Goal: Task Accomplishment & Management: Complete application form

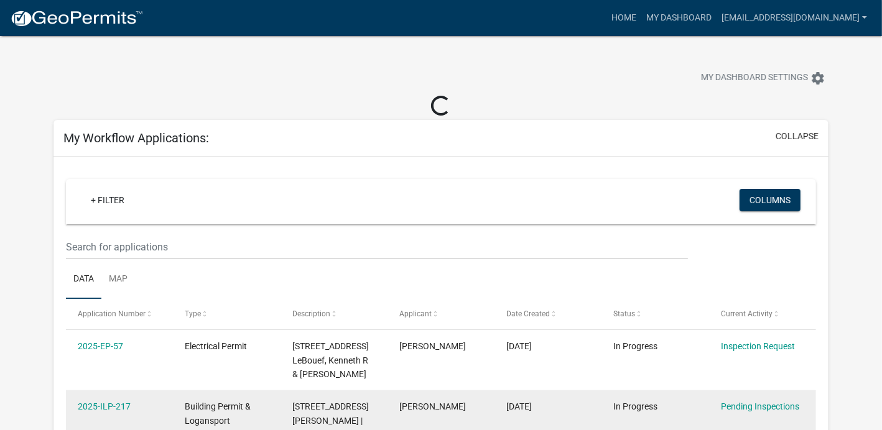
scroll to position [58, 0]
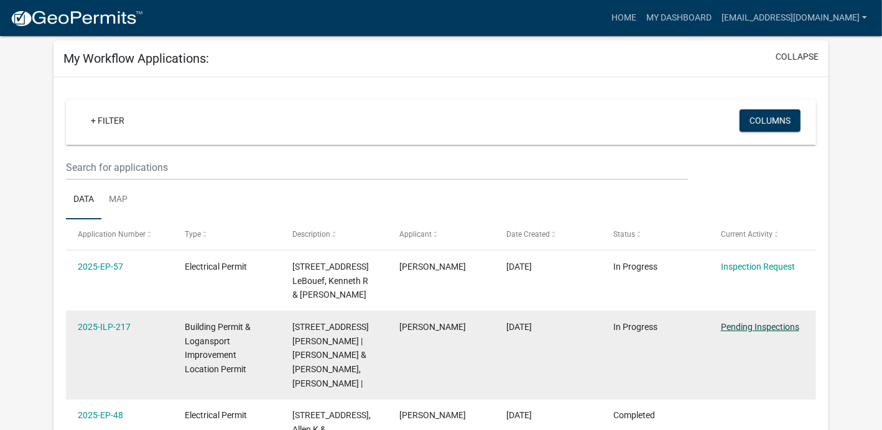
click at [748, 326] on link "Pending Inspections" at bounding box center [760, 327] width 78 height 10
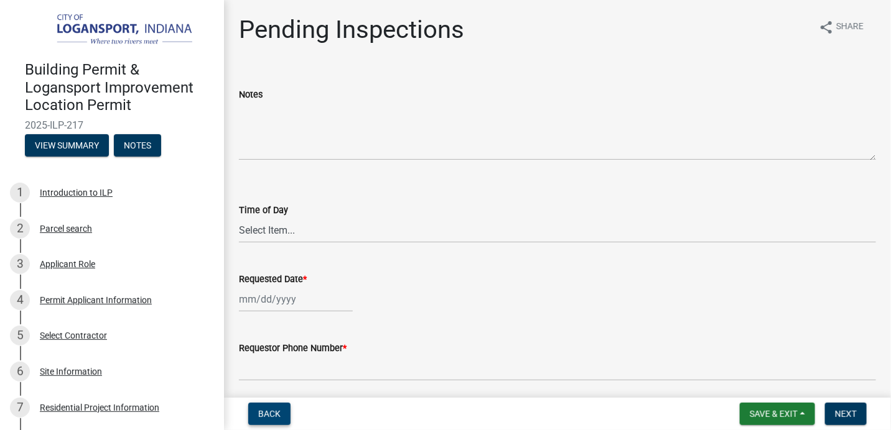
click at [266, 418] on span "Back" at bounding box center [269, 414] width 22 height 10
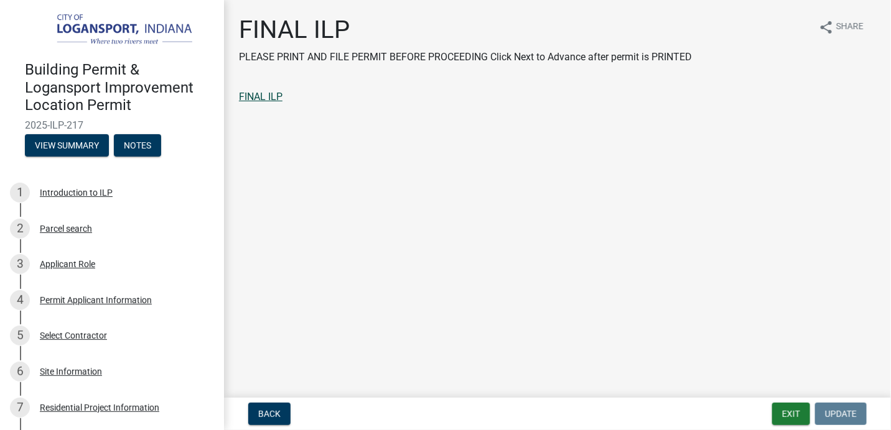
click at [261, 100] on link "FINAL ILP" at bounding box center [261, 97] width 44 height 12
click at [781, 414] on button "Exit" at bounding box center [791, 414] width 38 height 22
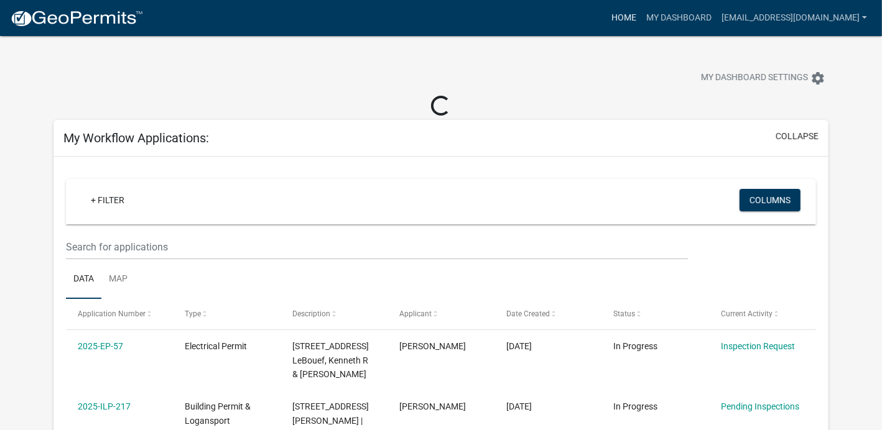
click at [606, 21] on link "Home" at bounding box center [623, 18] width 35 height 24
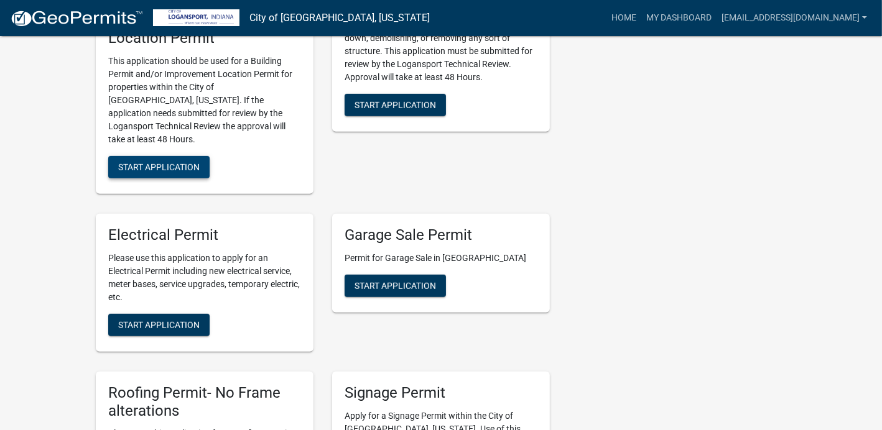
scroll to position [466, 0]
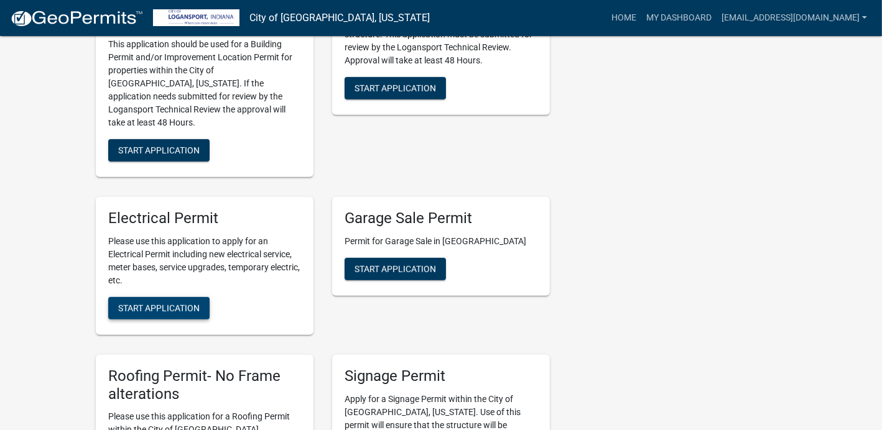
click at [166, 303] on span "Start Application" at bounding box center [158, 308] width 81 height 10
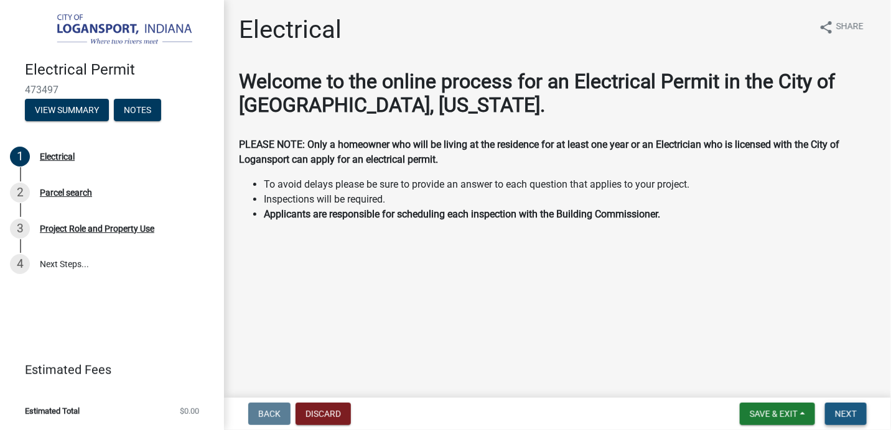
click at [838, 411] on span "Next" at bounding box center [846, 414] width 22 height 10
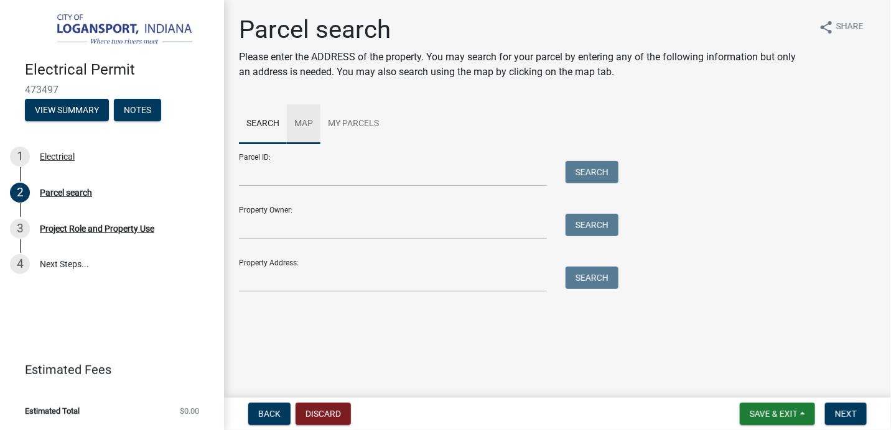
click at [306, 126] on link "Map" at bounding box center [304, 124] width 34 height 40
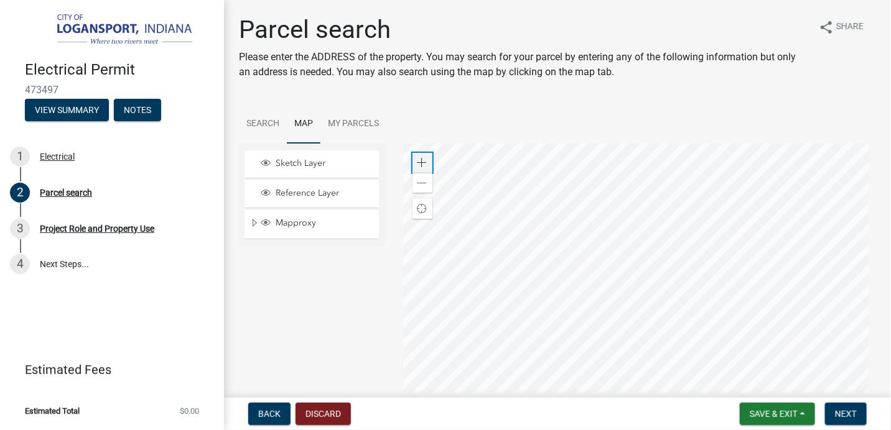
click at [421, 160] on span at bounding box center [422, 163] width 10 height 10
click at [640, 303] on div at bounding box center [639, 299] width 473 height 311
click at [419, 160] on span at bounding box center [422, 163] width 10 height 10
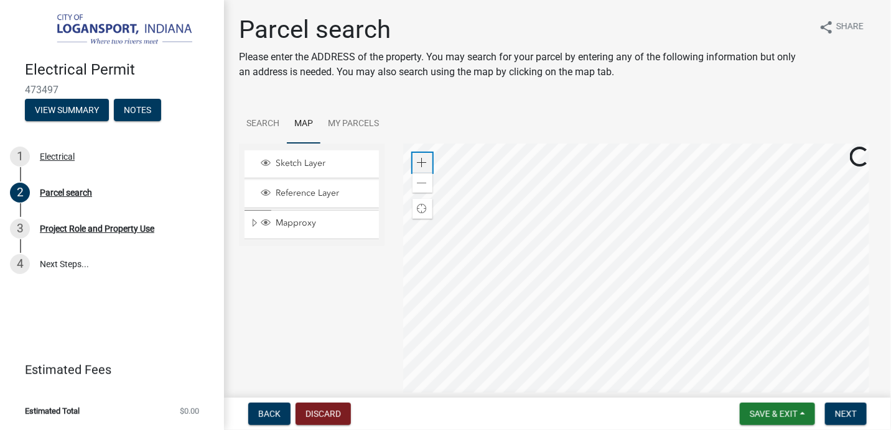
click at [421, 157] on div "Zoom in" at bounding box center [422, 163] width 20 height 20
click at [664, 360] on div at bounding box center [639, 299] width 473 height 311
click at [417, 162] on span at bounding box center [422, 163] width 10 height 10
click at [578, 314] on div at bounding box center [639, 299] width 473 height 311
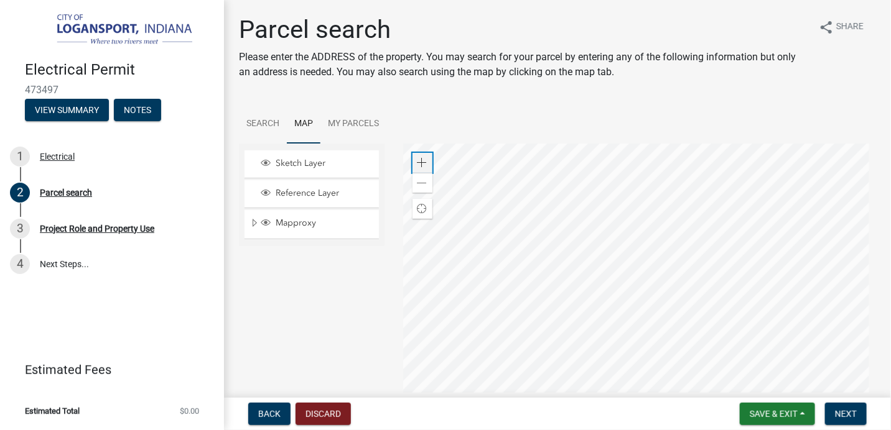
click at [425, 160] on div "Zoom in" at bounding box center [422, 163] width 20 height 20
click at [677, 253] on div at bounding box center [639, 299] width 473 height 311
click at [669, 213] on div at bounding box center [639, 299] width 473 height 311
click at [842, 413] on span "Next" at bounding box center [846, 414] width 22 height 10
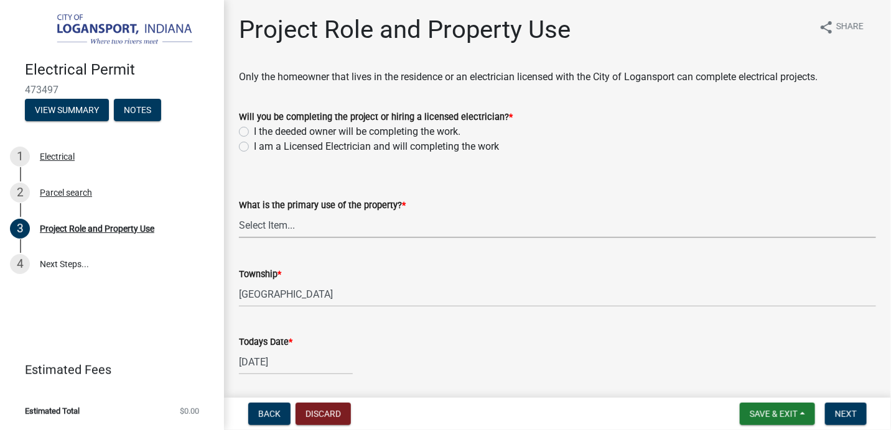
click at [295, 221] on select "Select Item... Residential Commercial Public" at bounding box center [557, 226] width 637 height 26
click at [239, 213] on select "Select Item... Residential Commercial Public" at bounding box center [557, 226] width 637 height 26
select select "530f9f5f-3156-4079-bc91-3d3598a96b73"
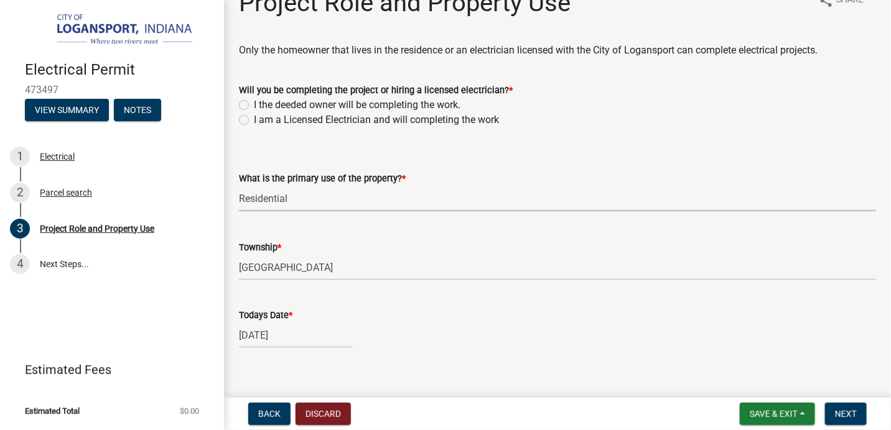
scroll to position [41, 0]
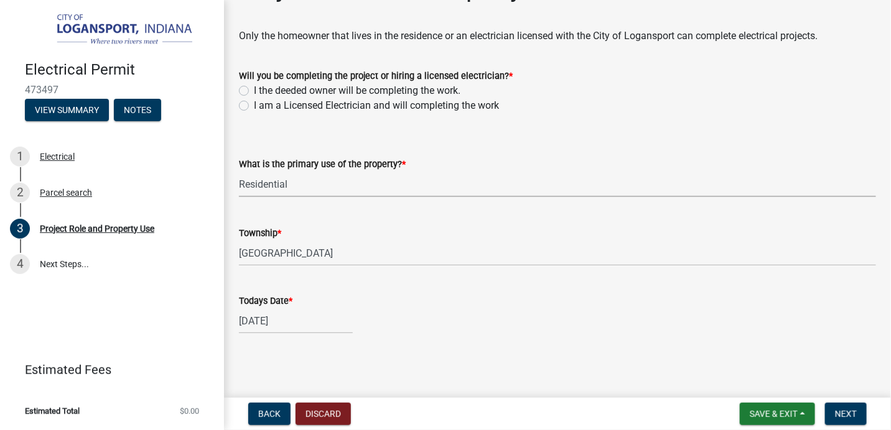
click at [263, 322] on div "[DATE]" at bounding box center [296, 321] width 114 height 26
select select "9"
select select "2025"
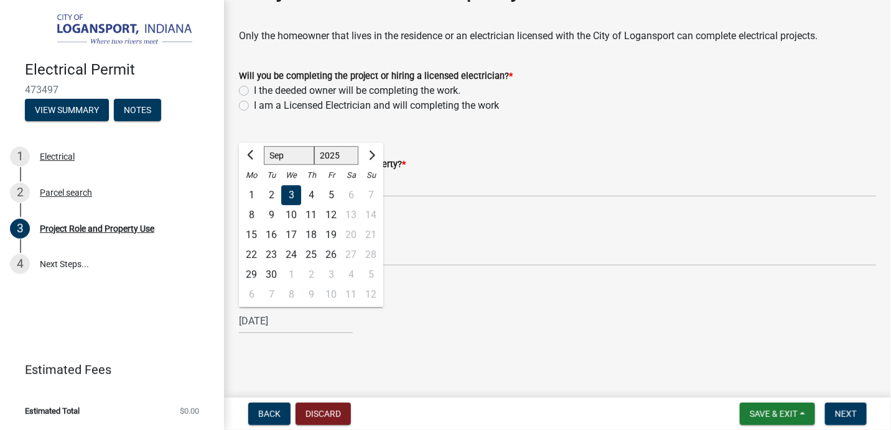
click at [308, 195] on div "4" at bounding box center [311, 195] width 20 height 20
type input "[DATE]"
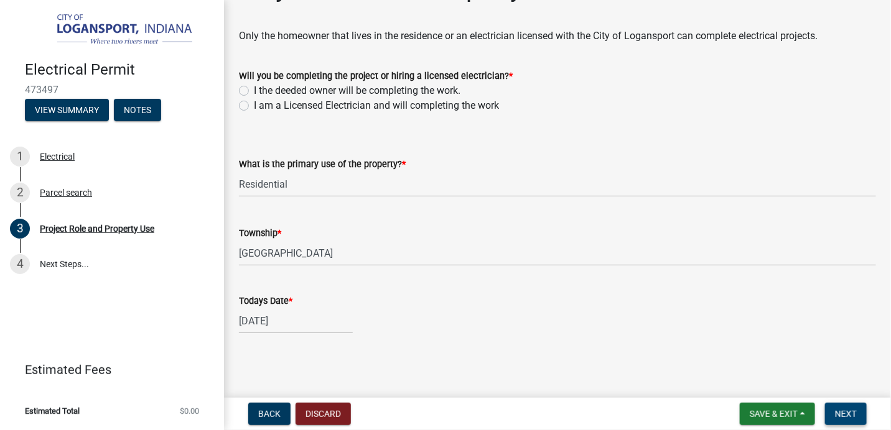
click at [838, 414] on span "Next" at bounding box center [846, 414] width 22 height 10
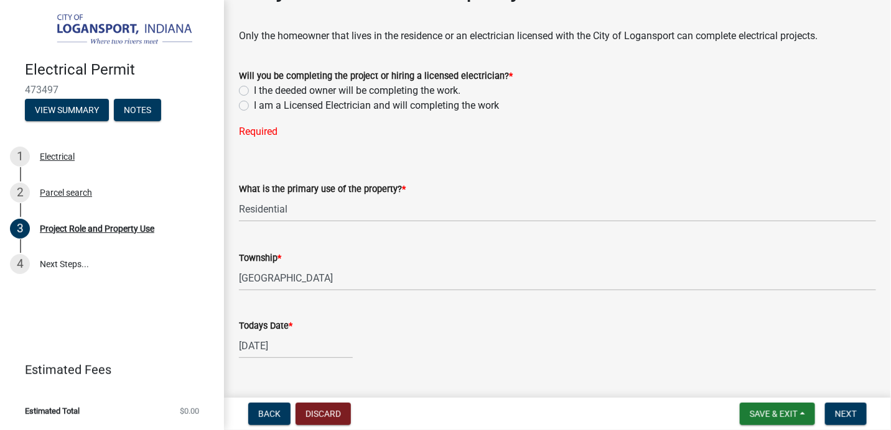
click at [254, 106] on label "I am a Licensed Electrician and will completing the work" at bounding box center [376, 105] width 245 height 15
click at [254, 106] on input "I am a Licensed Electrician and will completing the work" at bounding box center [258, 102] width 8 height 8
radio input "true"
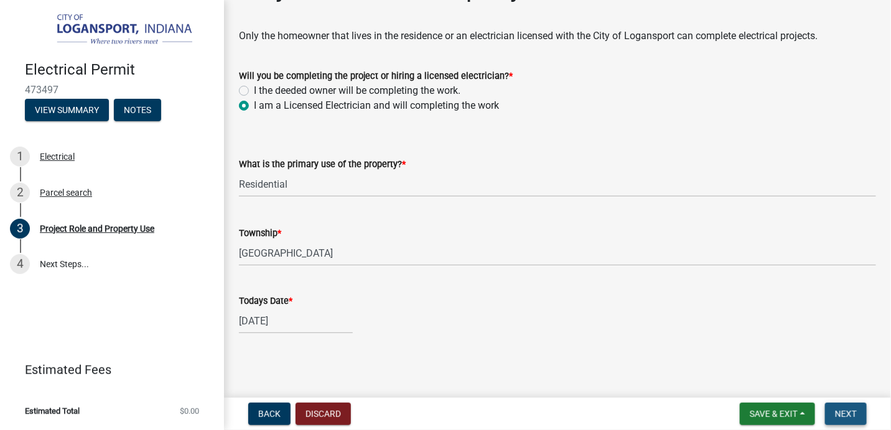
click at [837, 412] on span "Next" at bounding box center [846, 414] width 22 height 10
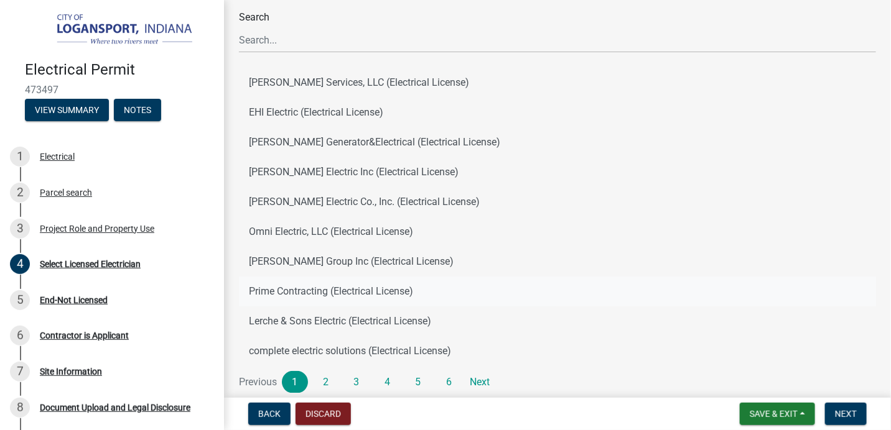
scroll to position [116, 0]
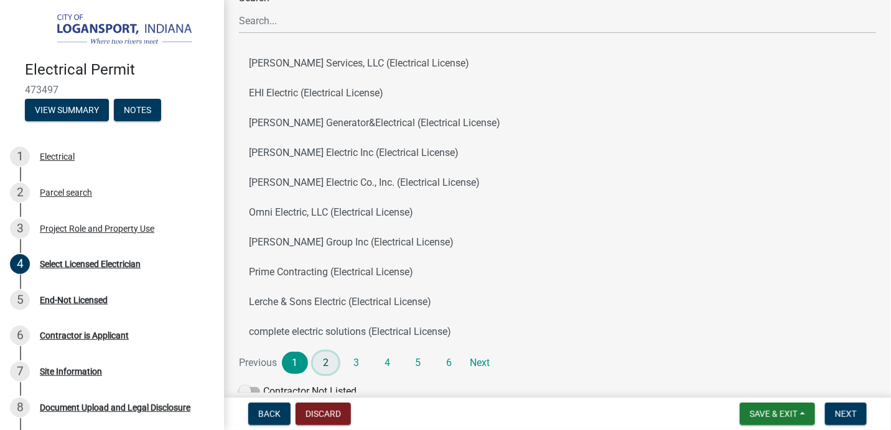
click at [324, 363] on link "2" at bounding box center [326, 363] width 26 height 22
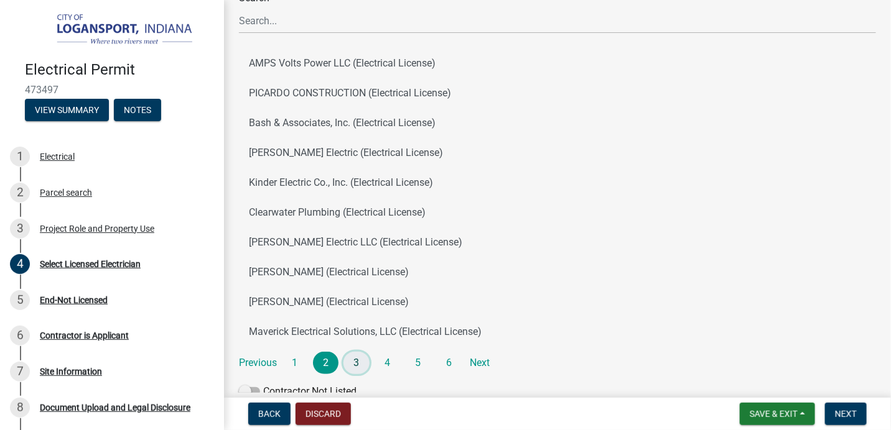
click at [356, 362] on link "3" at bounding box center [356, 363] width 26 height 22
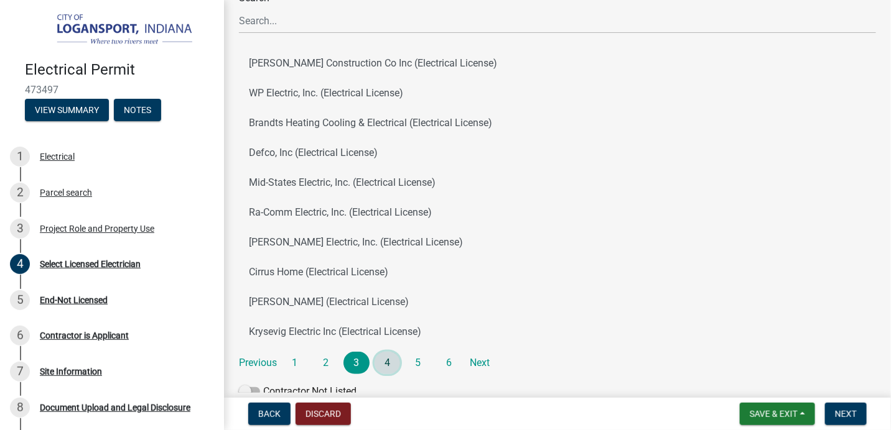
click at [388, 366] on link "4" at bounding box center [387, 363] width 26 height 22
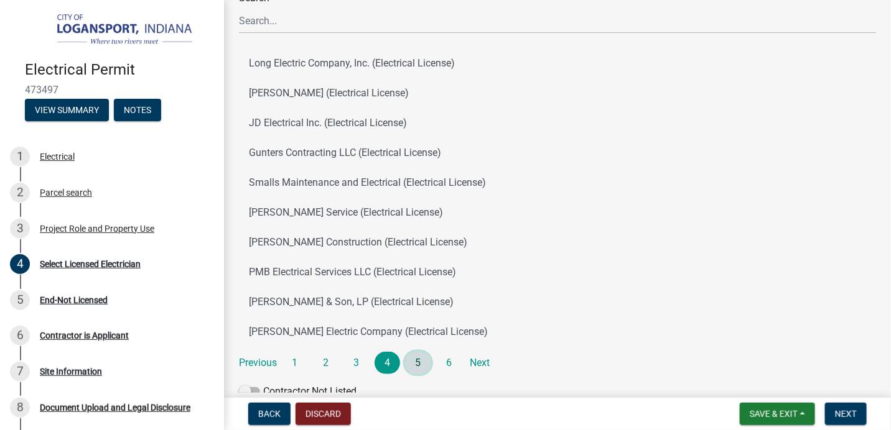
click at [414, 366] on link "5" at bounding box center [418, 363] width 26 height 22
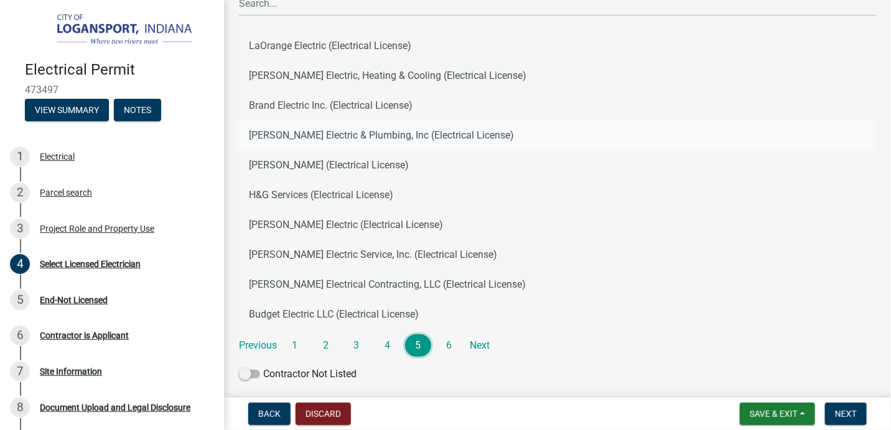
scroll to position [127, 0]
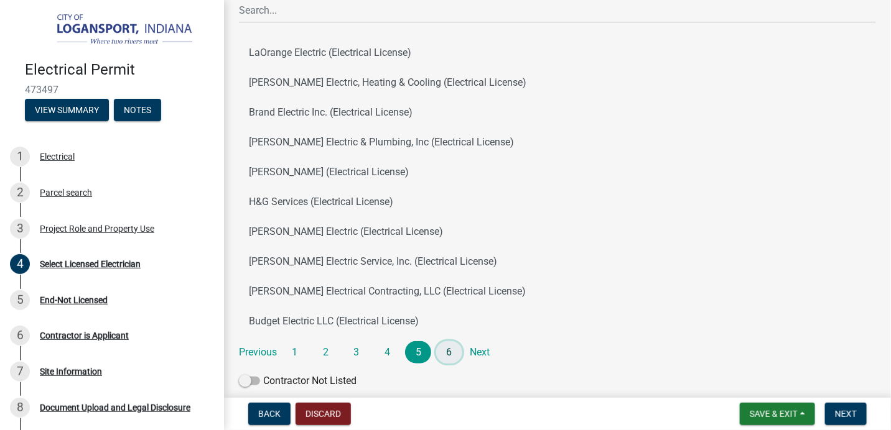
click at [450, 355] on link "6" at bounding box center [449, 352] width 26 height 22
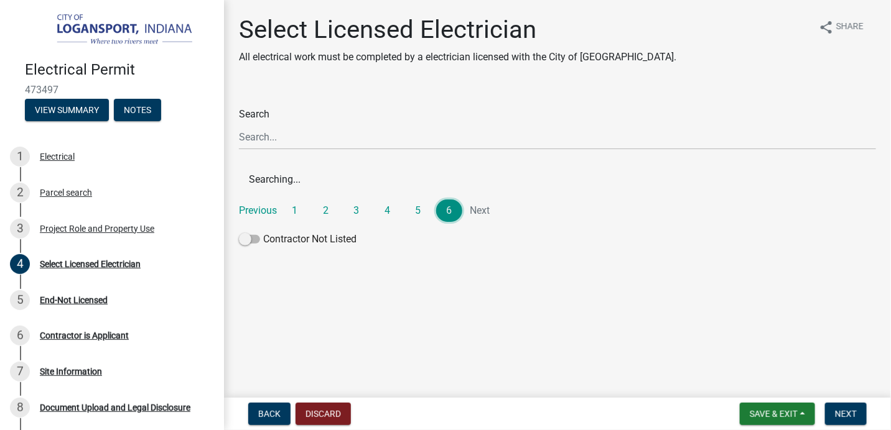
scroll to position [0, 0]
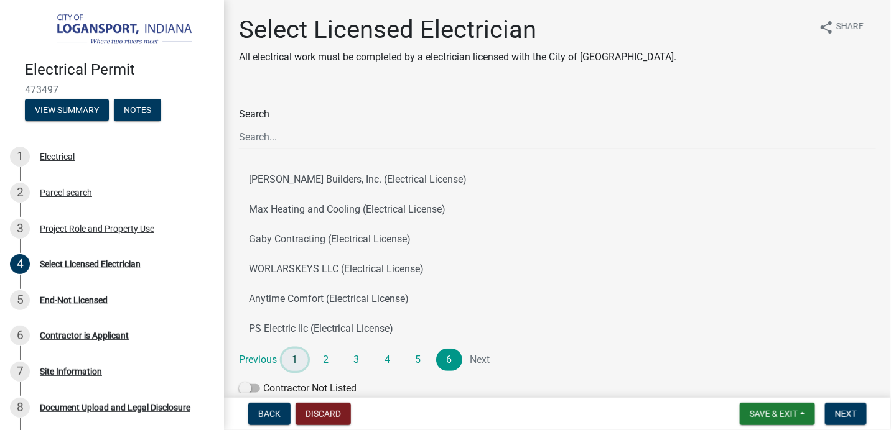
click at [299, 363] on link "1" at bounding box center [295, 360] width 26 height 22
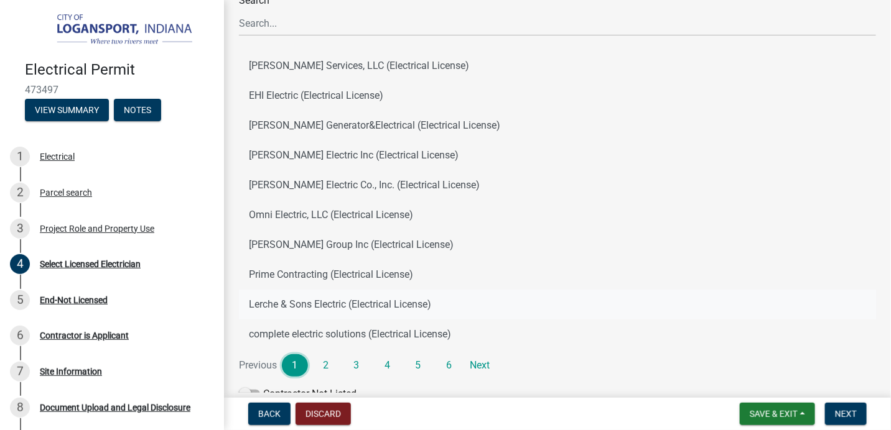
scroll to position [116, 0]
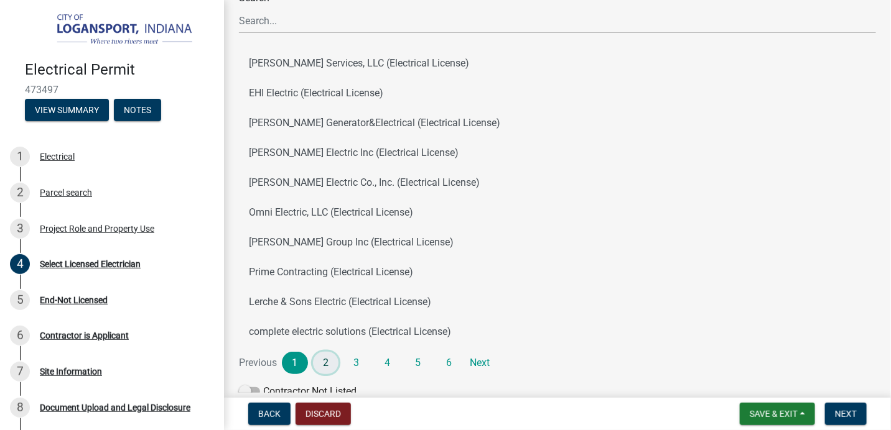
click at [326, 364] on link "2" at bounding box center [326, 363] width 26 height 22
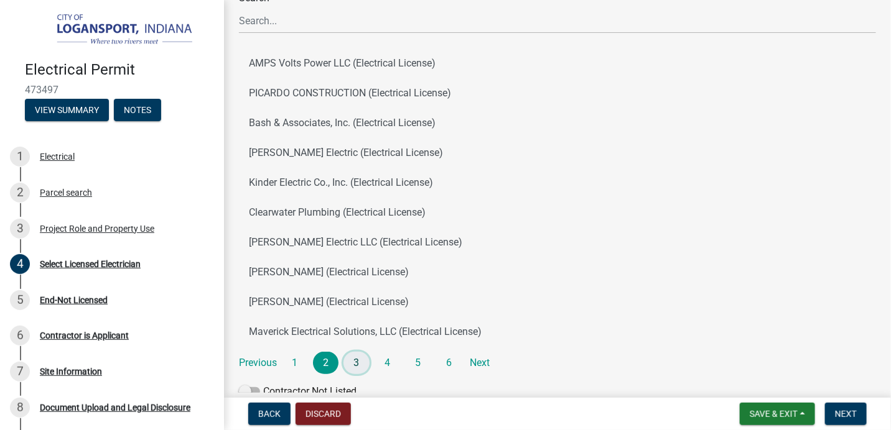
click at [355, 364] on link "3" at bounding box center [356, 363] width 26 height 22
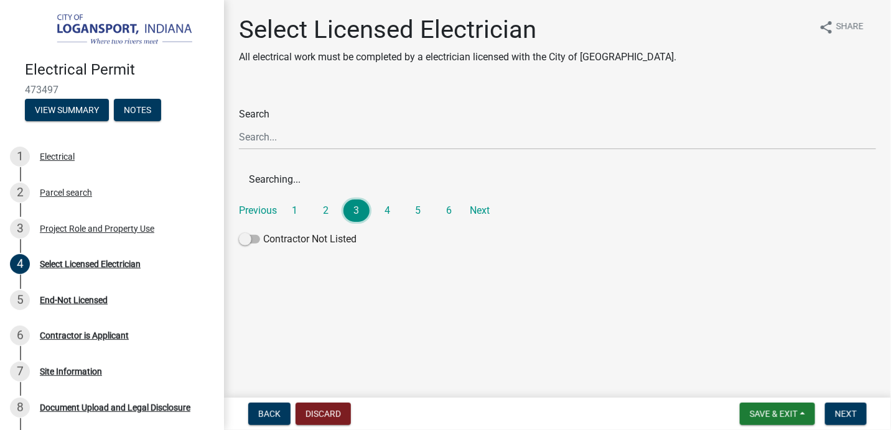
scroll to position [0, 0]
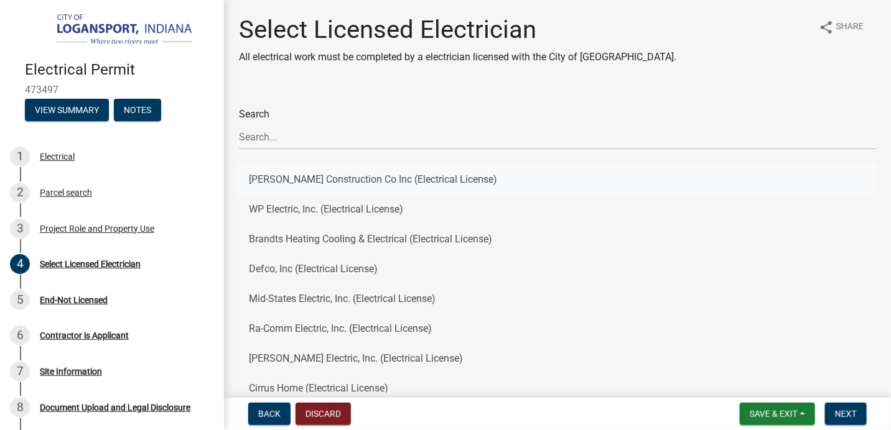
click at [320, 180] on button "[PERSON_NAME] Construction Co Inc (Electrical License)" at bounding box center [557, 180] width 637 height 30
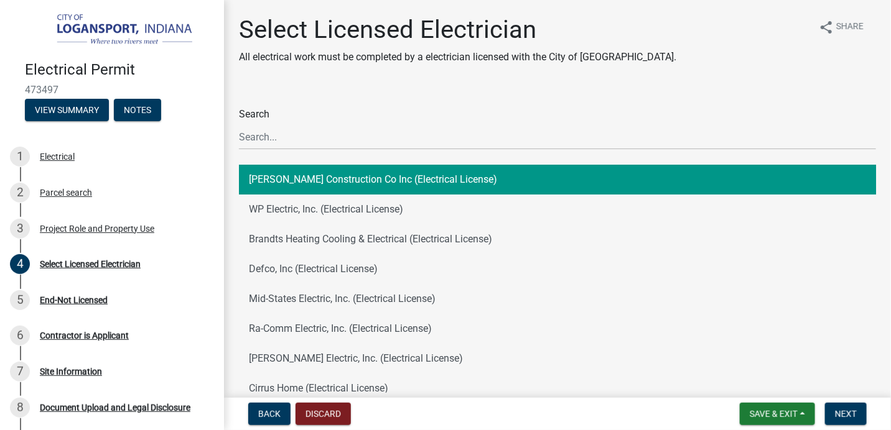
click at [320, 180] on button "[PERSON_NAME] Construction Co Inc (Electrical License)" at bounding box center [557, 180] width 637 height 30
click at [850, 417] on span "Next" at bounding box center [846, 414] width 22 height 10
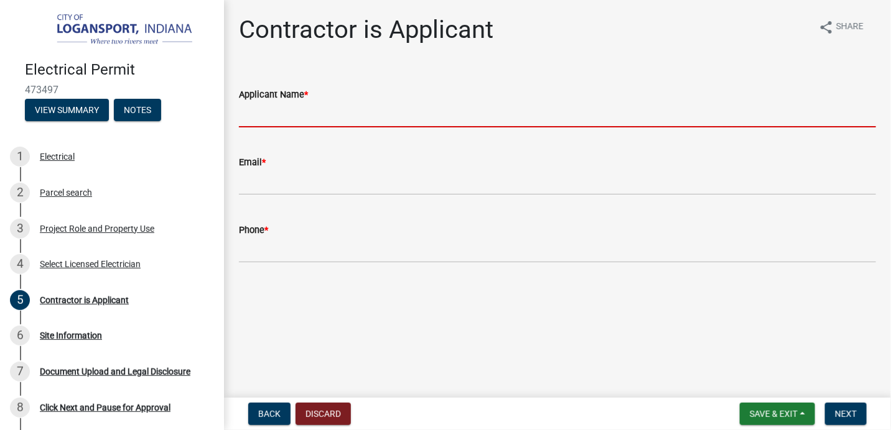
click at [302, 114] on input "Applicant Name *" at bounding box center [557, 115] width 637 height 26
type input "[PERSON_NAME]"
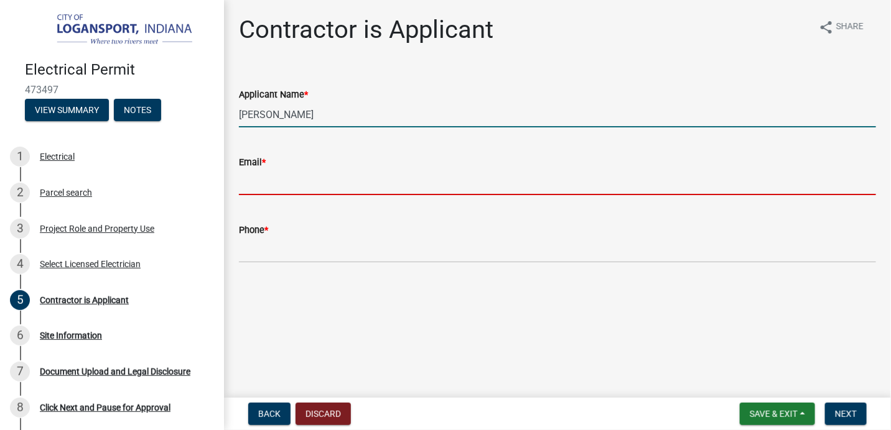
type input "[EMAIL_ADDRESS][DOMAIN_NAME]"
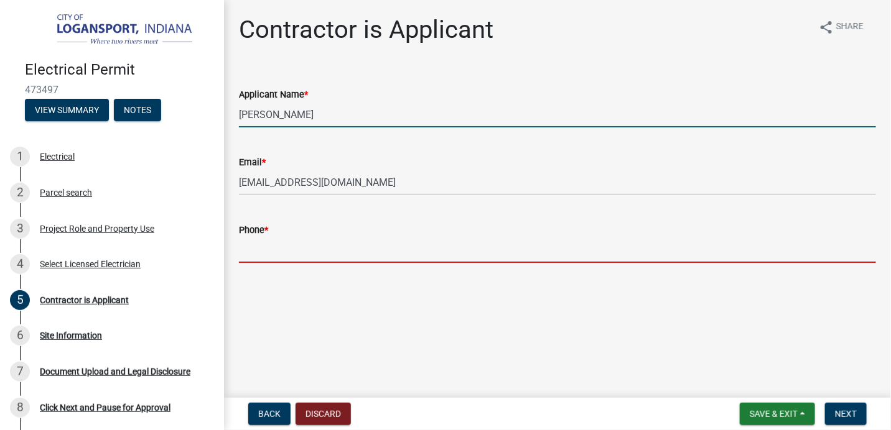
type input "[PHONE_NUMBER]"
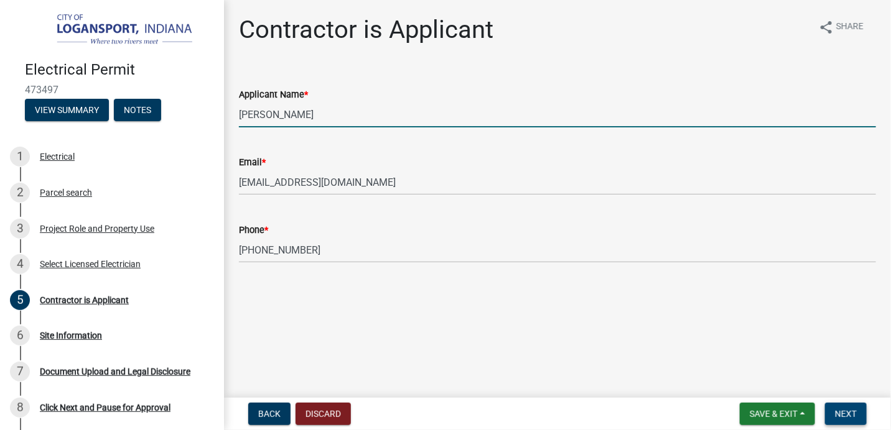
click at [845, 412] on span "Next" at bounding box center [846, 414] width 22 height 10
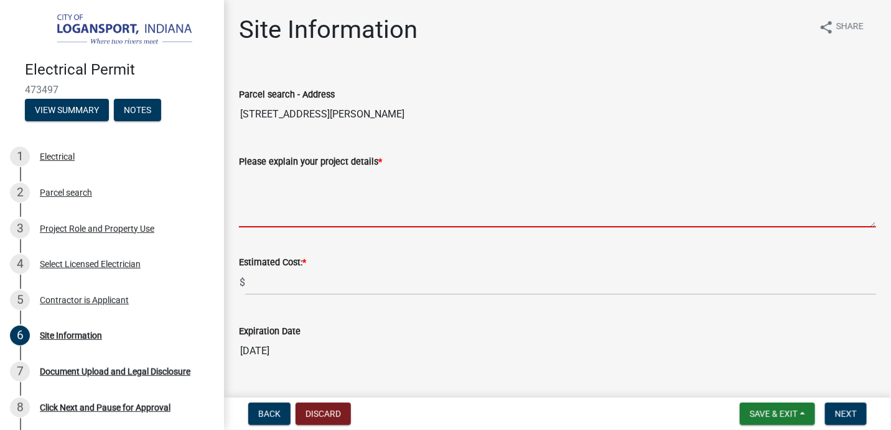
click at [268, 212] on textarea "Please explain your project details *" at bounding box center [557, 198] width 637 height 58
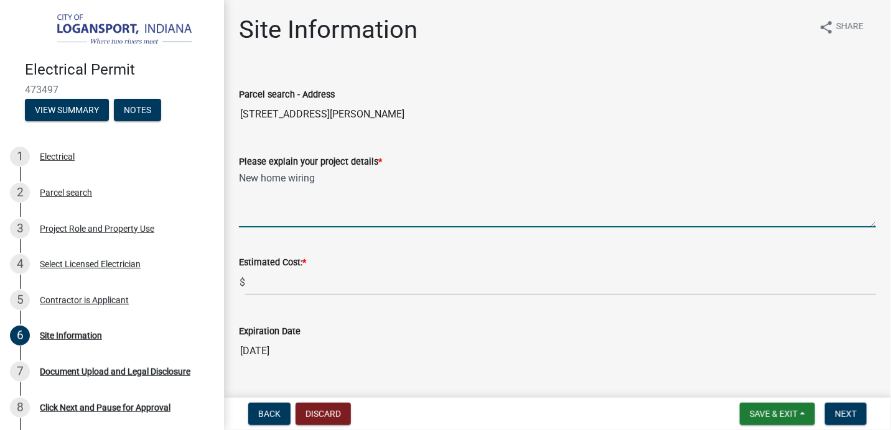
type textarea "New home wiring"
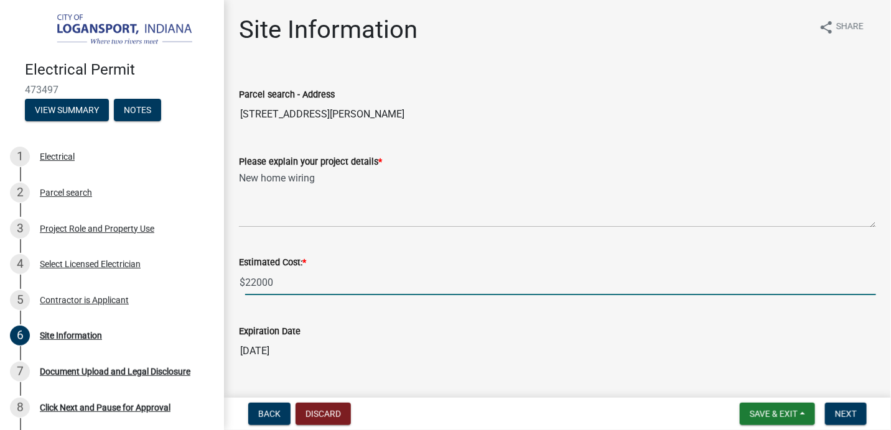
type input "22000"
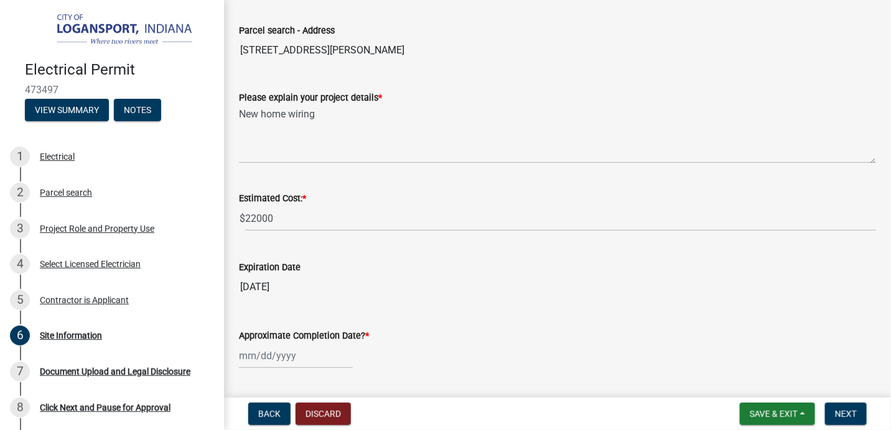
scroll to position [169, 0]
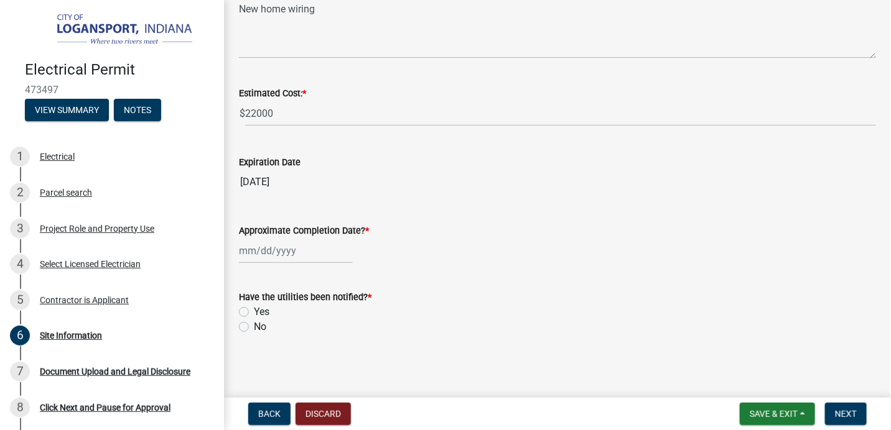
click at [284, 253] on div at bounding box center [296, 251] width 114 height 26
select select "9"
select select "2025"
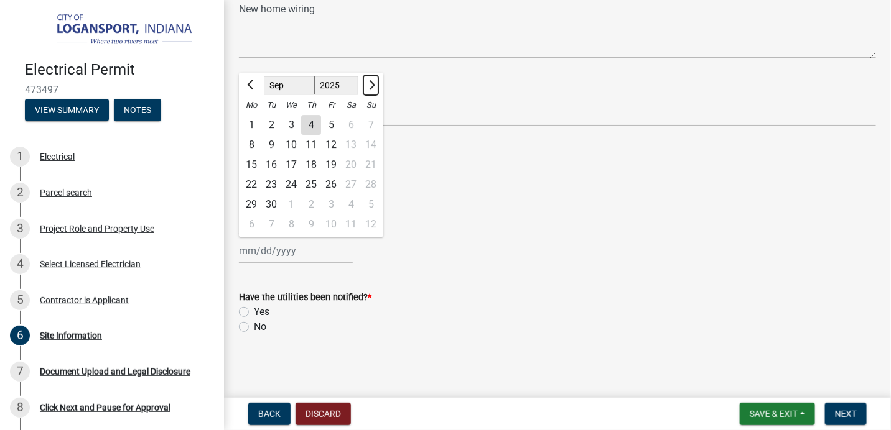
click at [372, 87] on button "Next month" at bounding box center [370, 85] width 15 height 20
select select "12"
click at [251, 183] on div "22" at bounding box center [251, 185] width 20 height 20
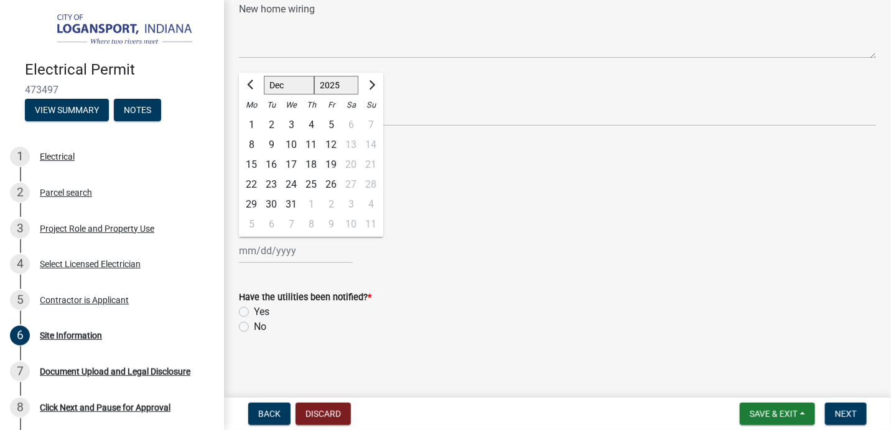
type input "[DATE]"
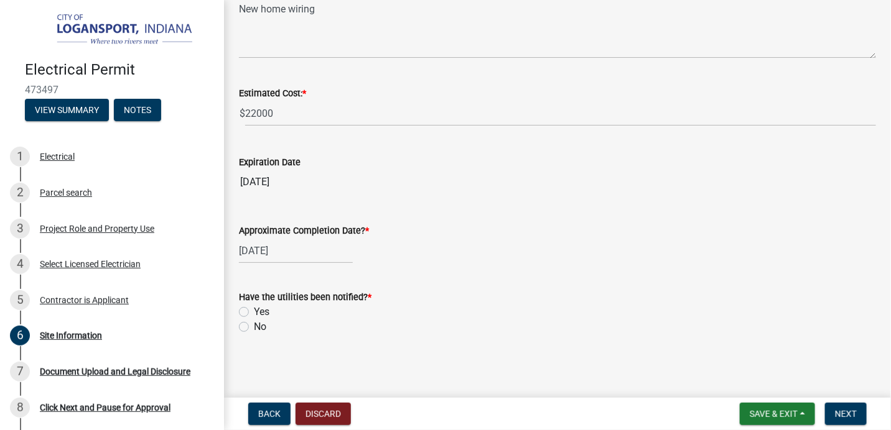
click at [254, 325] on label "No" at bounding box center [260, 327] width 12 height 15
click at [254, 325] on input "No" at bounding box center [258, 324] width 8 height 8
radio input "true"
click at [852, 413] on span "Next" at bounding box center [846, 414] width 22 height 10
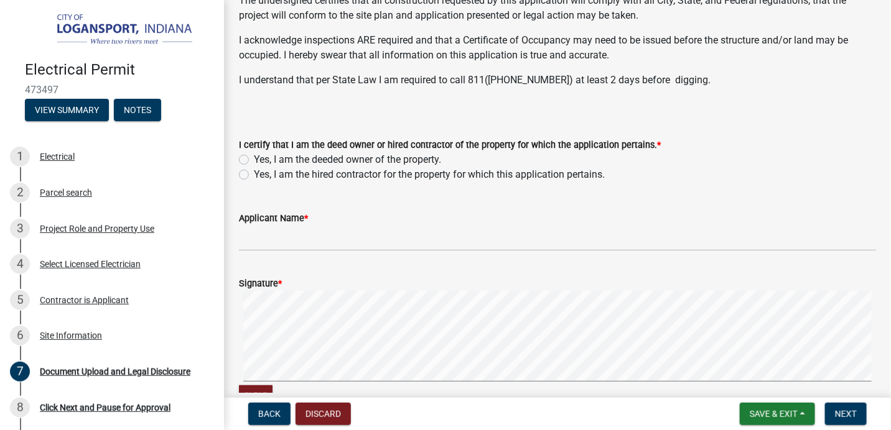
scroll to position [175, 0]
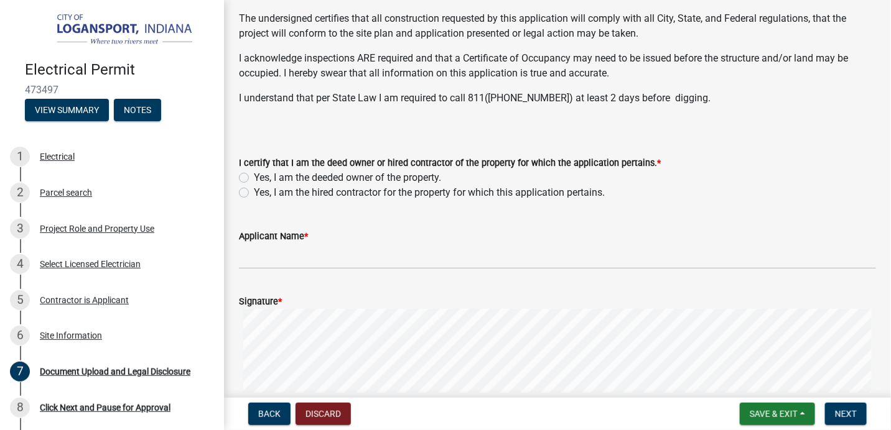
click at [254, 191] on label "Yes, I am the hired contractor for the property for which this application pert…" at bounding box center [429, 192] width 351 height 15
click at [254, 191] on input "Yes, I am the hired contractor for the property for which this application pert…" at bounding box center [258, 189] width 8 height 8
radio input "true"
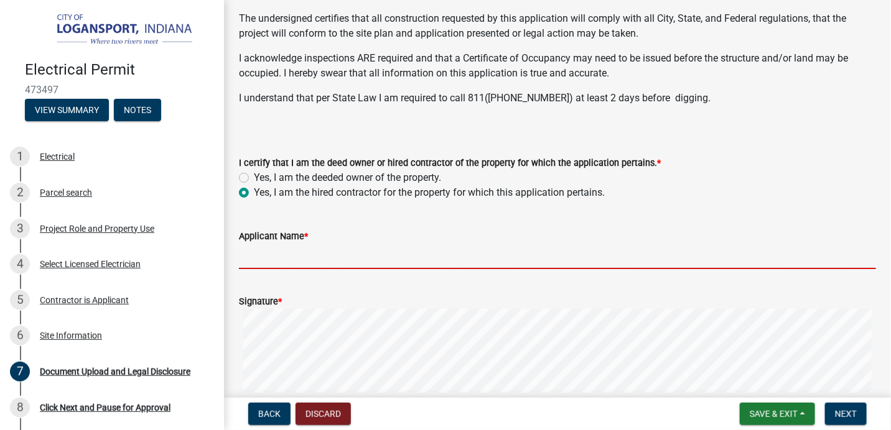
click at [281, 253] on input "Applicant Name *" at bounding box center [557, 257] width 637 height 26
type input "[PERSON_NAME]"
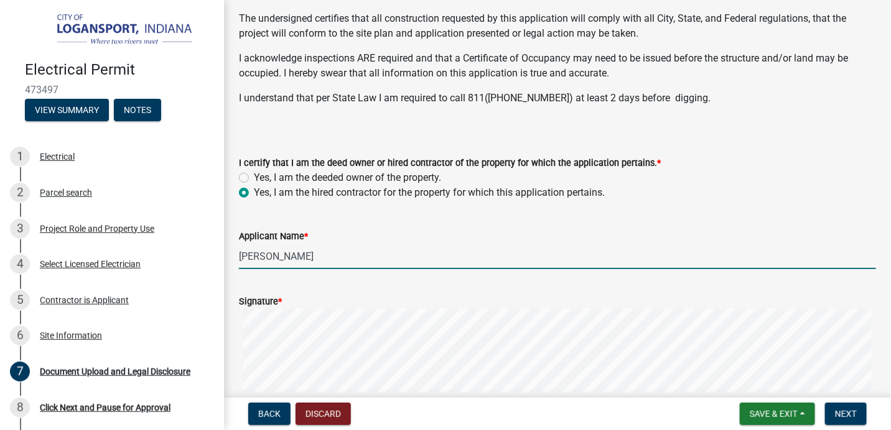
select select "9"
select select "2025"
click at [473, 257] on input "[PERSON_NAME]" at bounding box center [557, 257] width 637 height 26
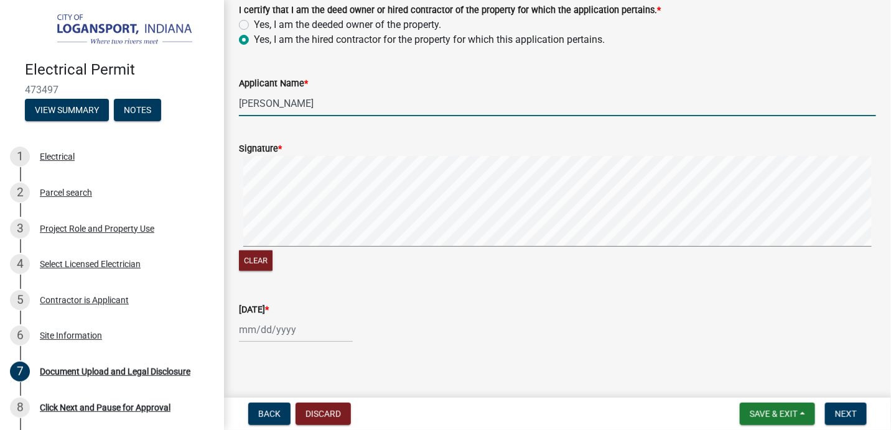
scroll to position [346, 0]
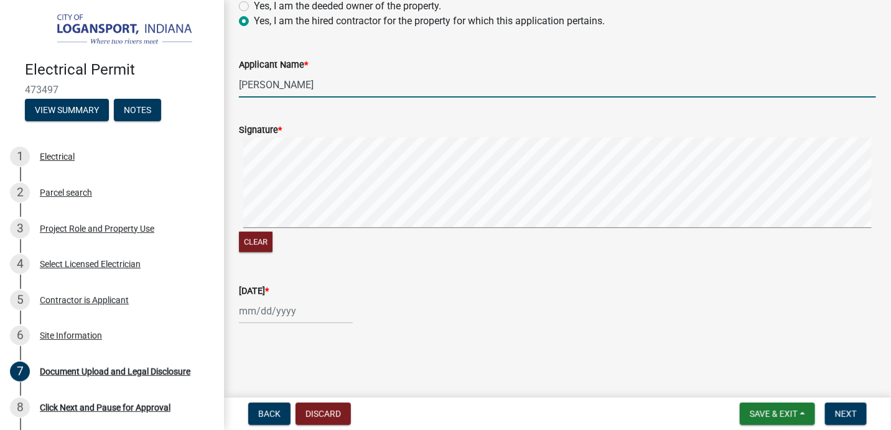
select select "9"
select select "2025"
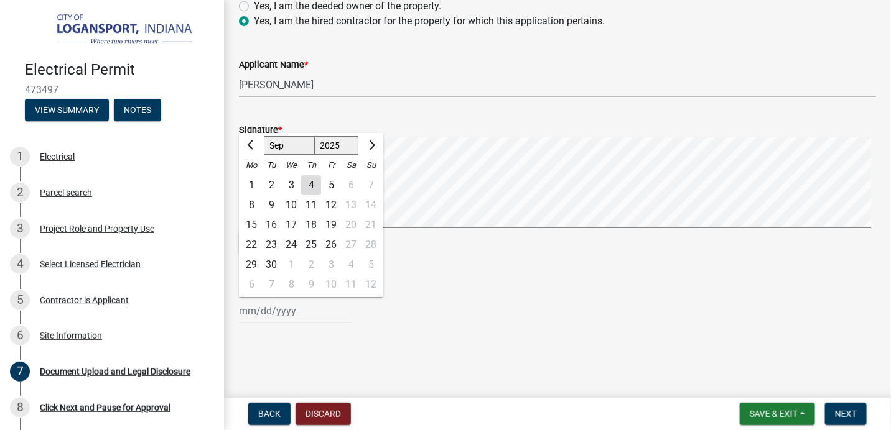
click at [277, 320] on div "[PERSON_NAME] Feb Mar Apr [PERSON_NAME][DATE] Oct Nov [DATE] 1526 1527 1528 152…" at bounding box center [296, 312] width 114 height 26
click at [305, 185] on div "4" at bounding box center [311, 185] width 20 height 20
type input "[DATE]"
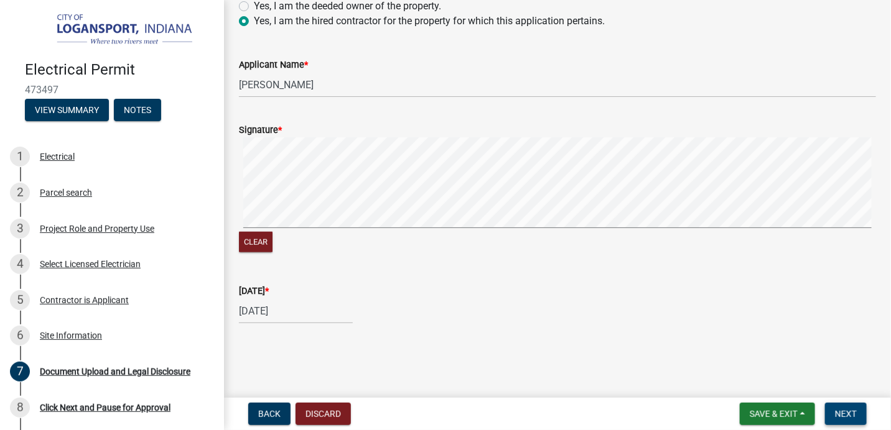
click at [847, 416] on span "Next" at bounding box center [846, 414] width 22 height 10
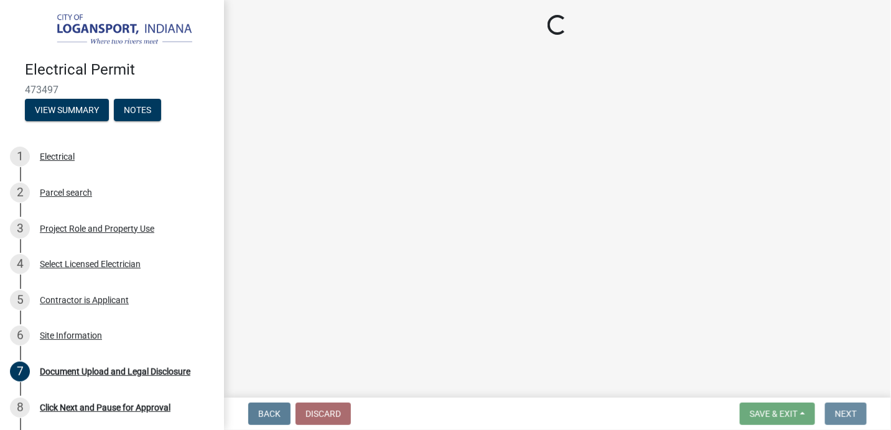
scroll to position [0, 0]
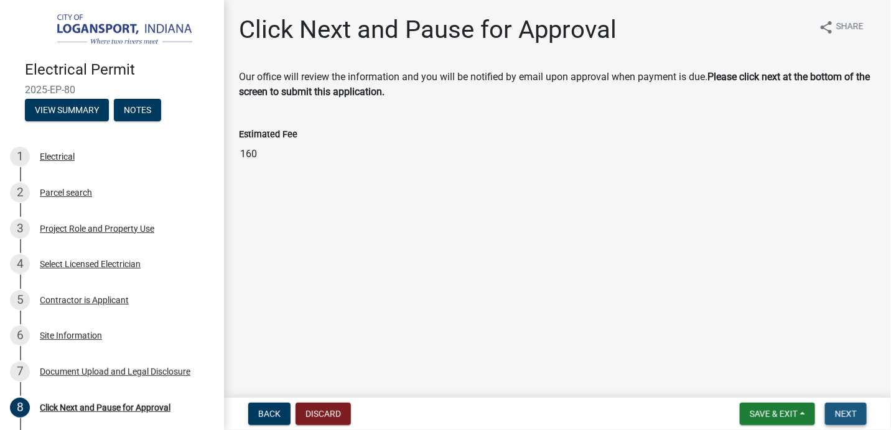
click at [841, 409] on span "Next" at bounding box center [846, 414] width 22 height 10
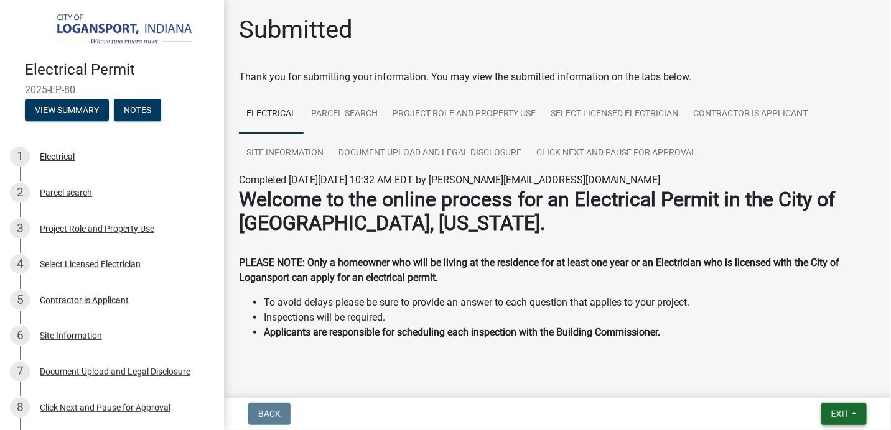
click at [835, 417] on span "Exit" at bounding box center [840, 414] width 18 height 10
click at [809, 381] on button "Save & Exit" at bounding box center [817, 382] width 100 height 30
